Goal: Transaction & Acquisition: Purchase product/service

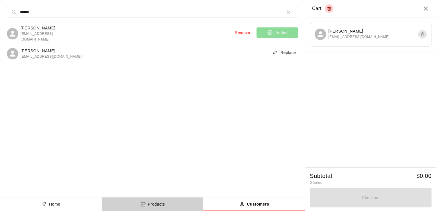
click at [150, 204] on p "Products" at bounding box center [156, 204] width 17 height 6
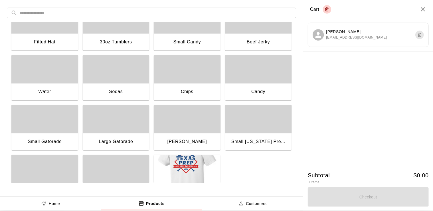
scroll to position [94, 0]
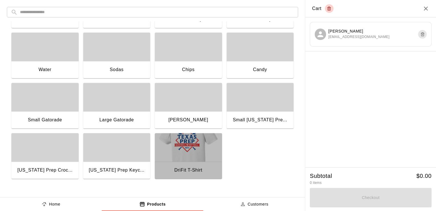
click at [186, 149] on img "button" at bounding box center [188, 147] width 67 height 29
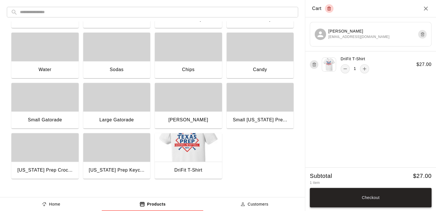
click at [375, 200] on button "Checkout" at bounding box center [371, 197] width 122 height 19
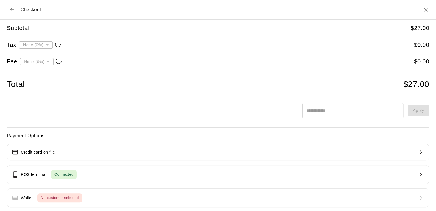
type input "**********"
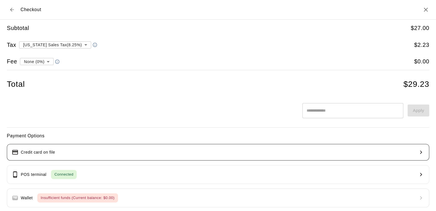
click at [141, 150] on button "Credit card on file" at bounding box center [218, 152] width 422 height 17
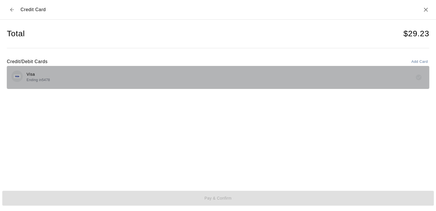
click at [197, 75] on div "Visa Ending in 5478" at bounding box center [217, 76] width 413 height 13
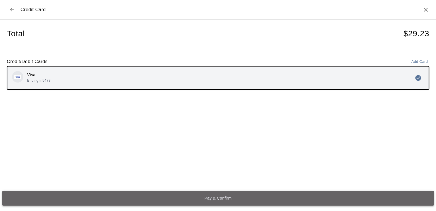
click at [220, 198] on button "Pay & Confirm" at bounding box center [218, 197] width 432 height 15
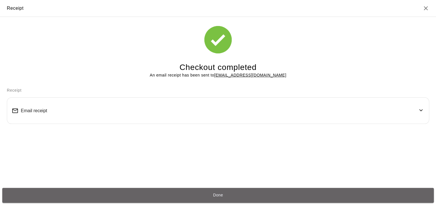
click at [220, 198] on button "Done" at bounding box center [218, 195] width 432 height 15
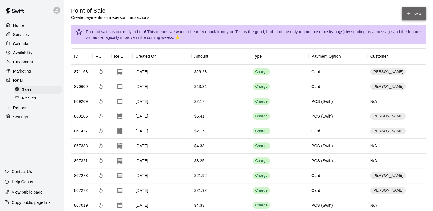
click at [413, 11] on button "New" at bounding box center [413, 13] width 25 height 13
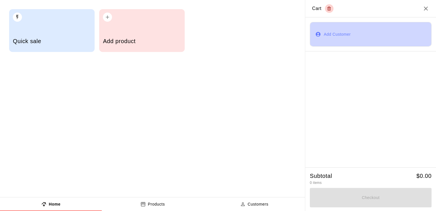
click at [343, 41] on button "Add Customer" at bounding box center [371, 34] width 122 height 25
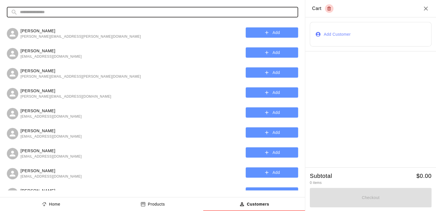
click at [138, 11] on input "text" at bounding box center [157, 12] width 274 height 11
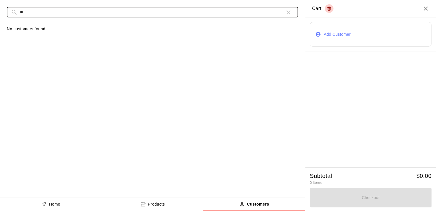
type input "*"
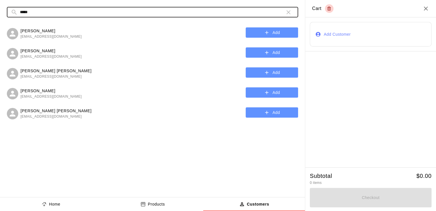
type input "*****"
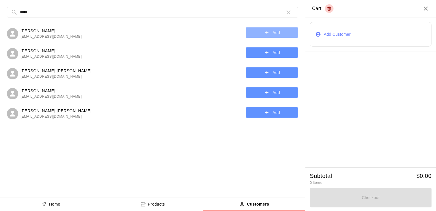
click at [255, 36] on button "Add" at bounding box center [272, 32] width 52 height 11
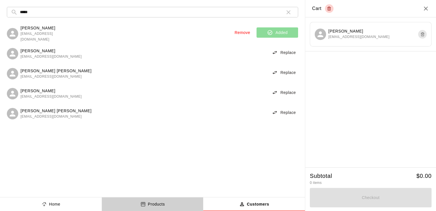
click at [162, 202] on p "Products" at bounding box center [156, 204] width 17 height 6
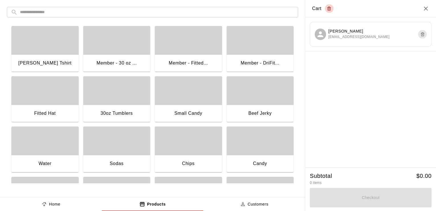
click at [241, 47] on div "button" at bounding box center [260, 40] width 67 height 29
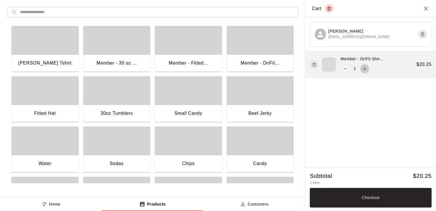
click at [365, 67] on icon "add" at bounding box center [365, 69] width 6 height 6
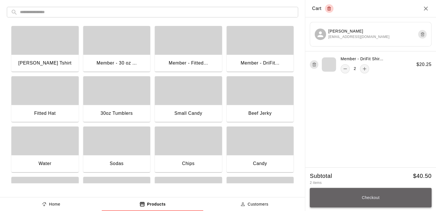
click at [366, 198] on button "Checkout" at bounding box center [371, 197] width 122 height 19
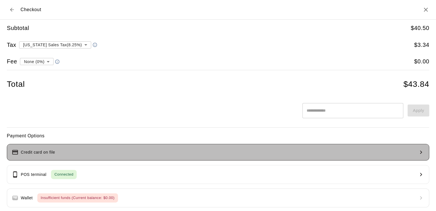
click at [225, 152] on button "Credit card on file" at bounding box center [218, 152] width 422 height 17
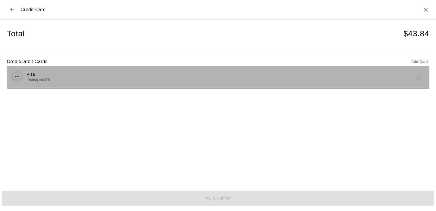
click at [186, 78] on div "Visa Ending in 6978" at bounding box center [217, 76] width 413 height 13
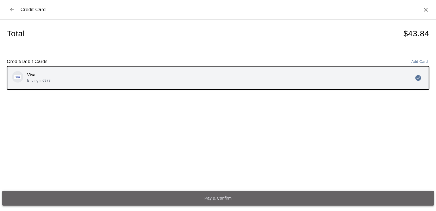
click at [217, 201] on button "Pay & Confirm" at bounding box center [218, 197] width 432 height 15
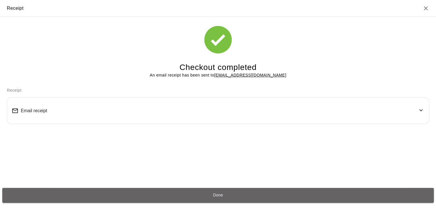
click at [217, 201] on button "Done" at bounding box center [218, 195] width 432 height 15
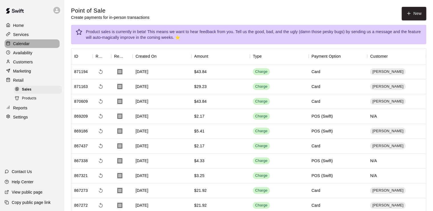
click at [32, 43] on div "Calendar" at bounding box center [32, 43] width 55 height 9
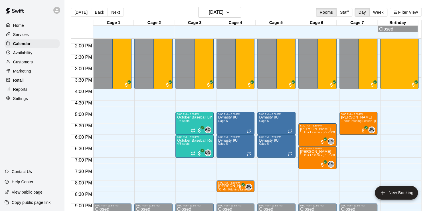
scroll to position [323, 0]
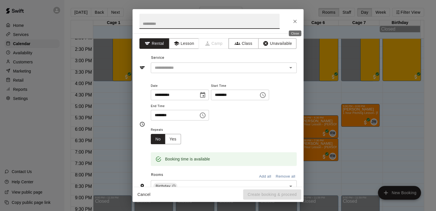
click at [294, 21] on icon "Close" at bounding box center [295, 22] width 6 height 6
